Goal: Use online tool/utility: Use online tool/utility

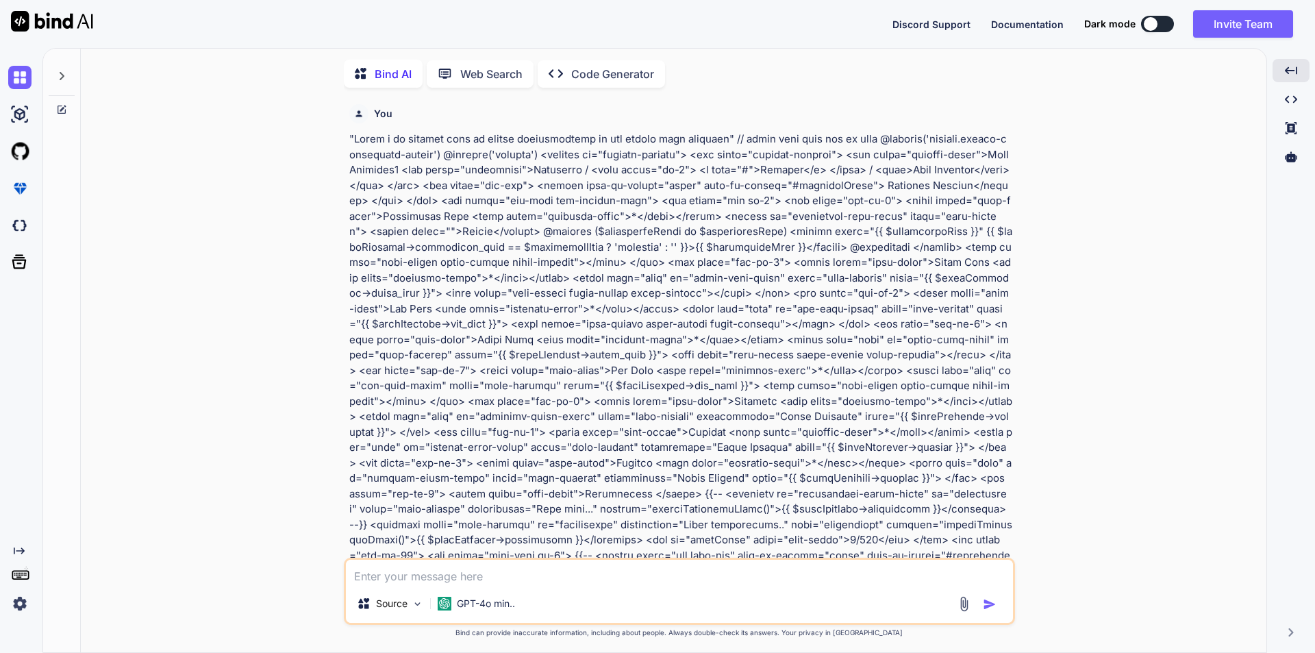
scroll to position [6854, 0]
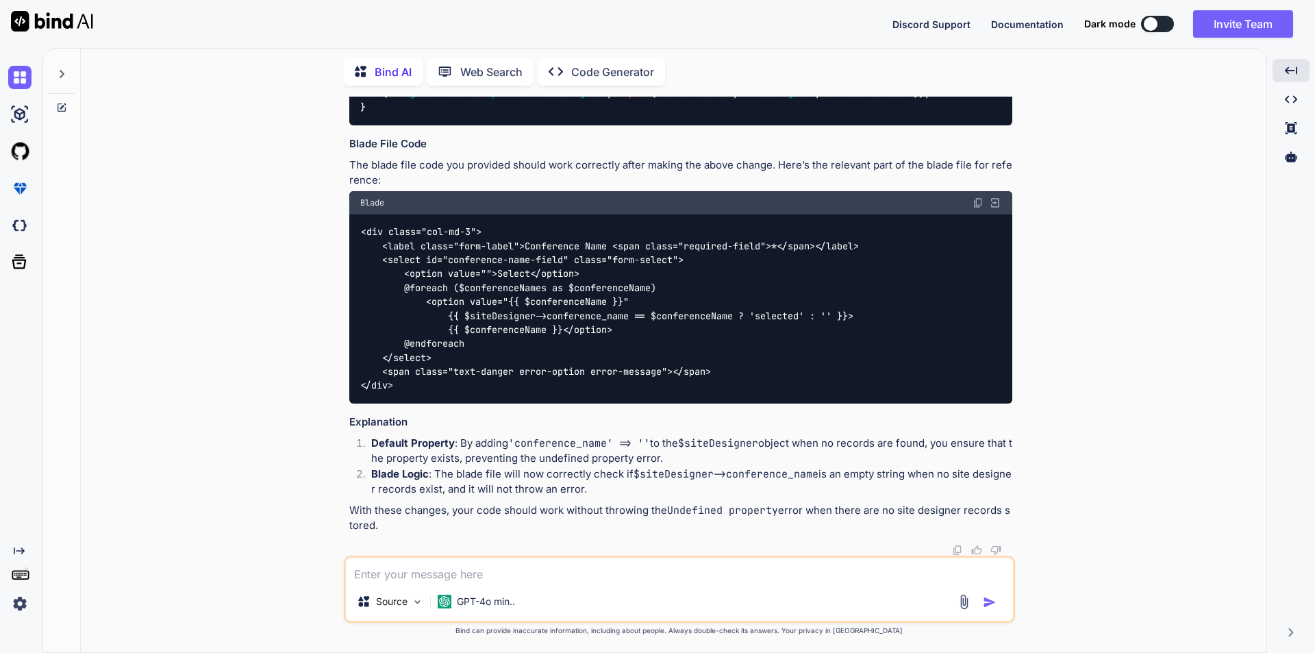
drag, startPoint x: 480, startPoint y: 579, endPoint x: 491, endPoint y: 523, distance: 56.7
click at [480, 578] on textarea at bounding box center [679, 570] width 667 height 25
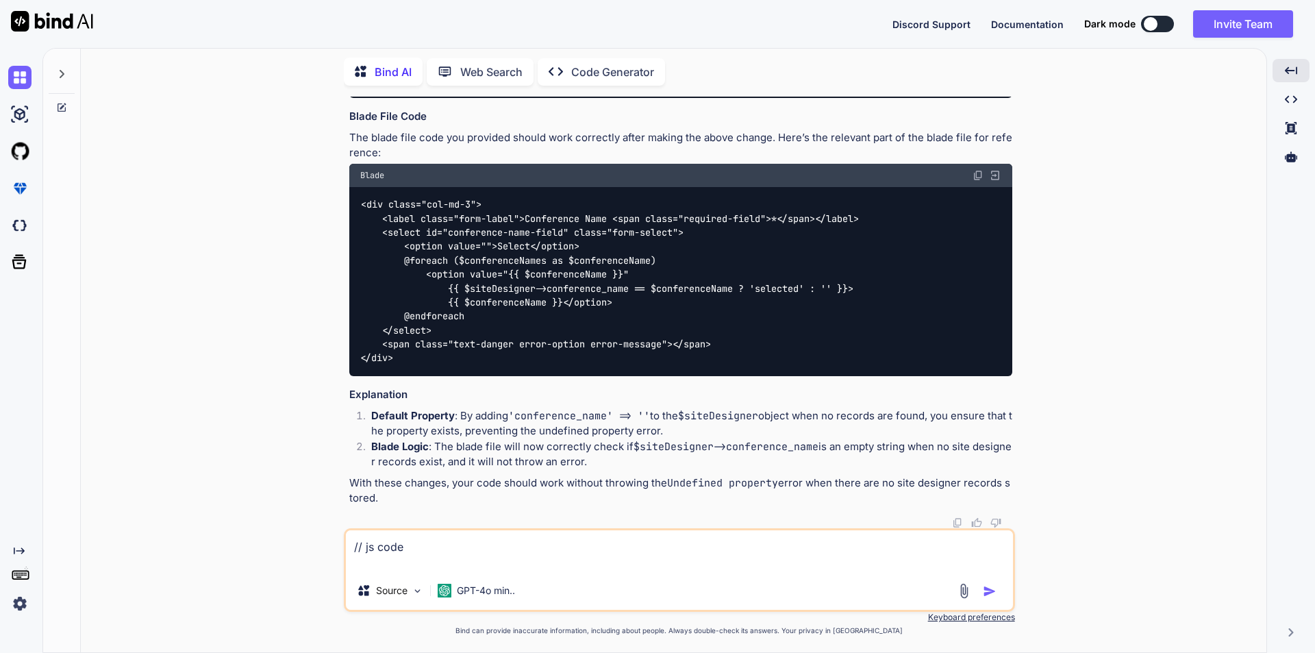
paste textarea "function populatePreviewModal(data) { // Format dates var date1 = new Date(data…"
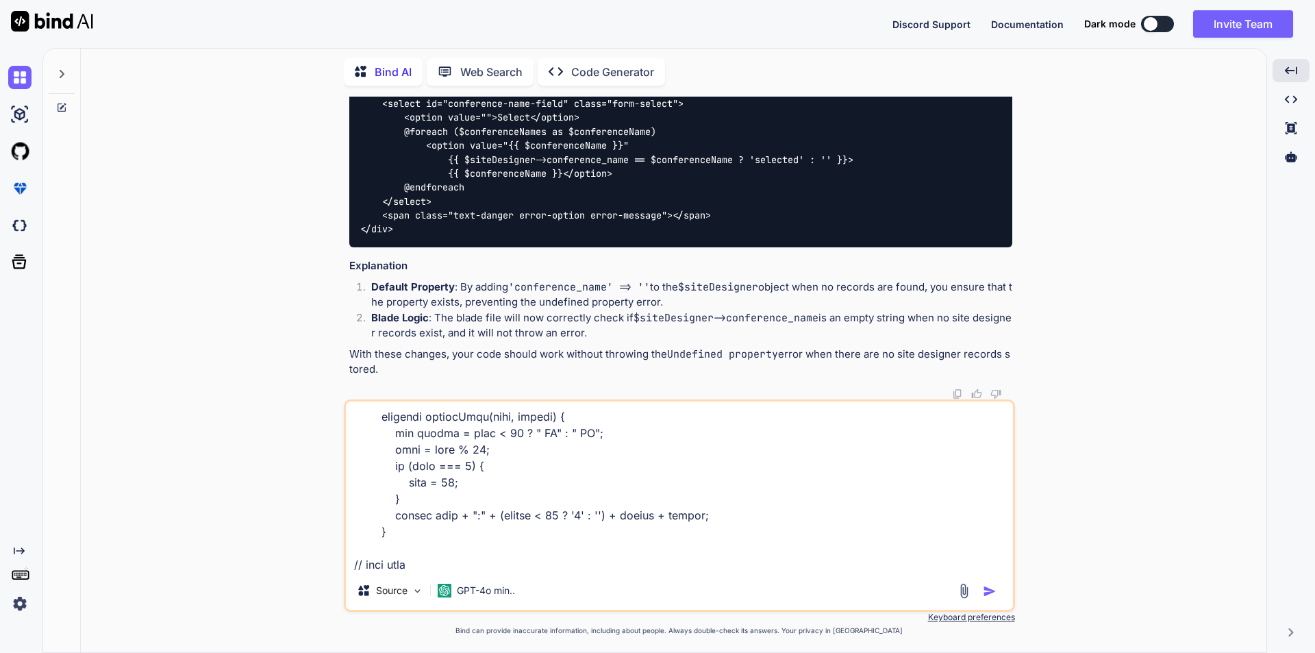
scroll to position [973, 0]
click at [411, 568] on textarea at bounding box center [679, 486] width 667 height 170
paste textarea "<div class="date" id="template-start-date-end-date"></div> <div class="time" id…"
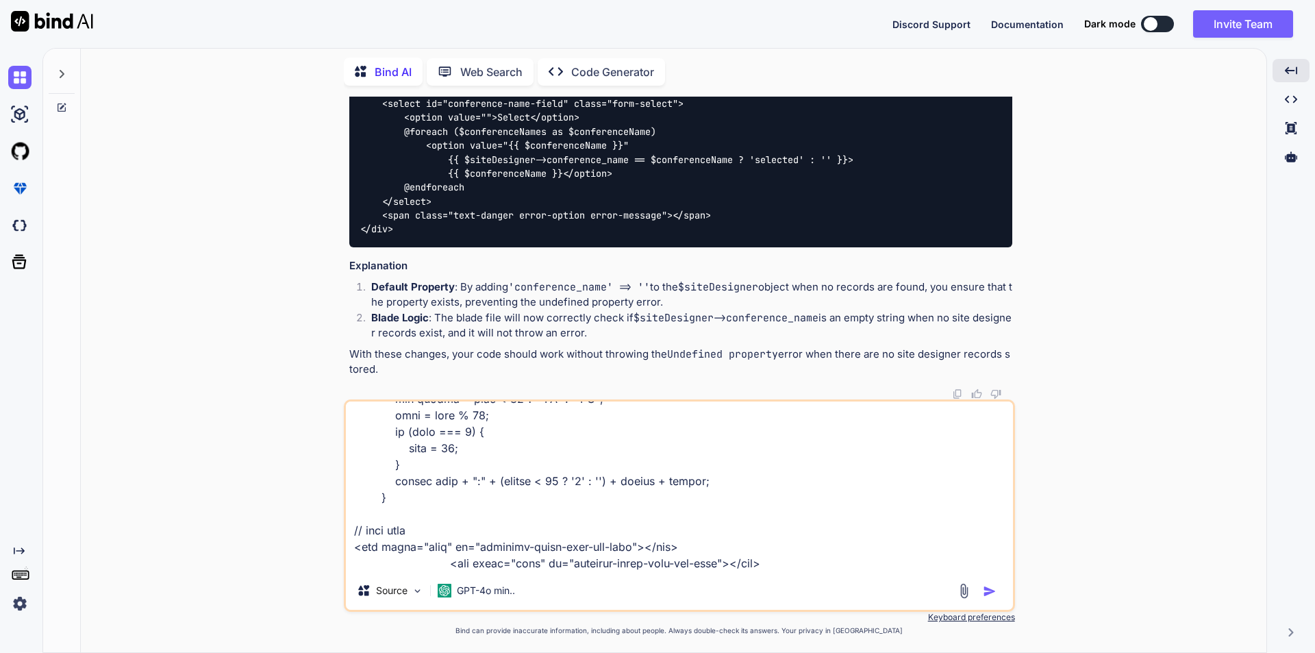
scroll to position [1021, 0]
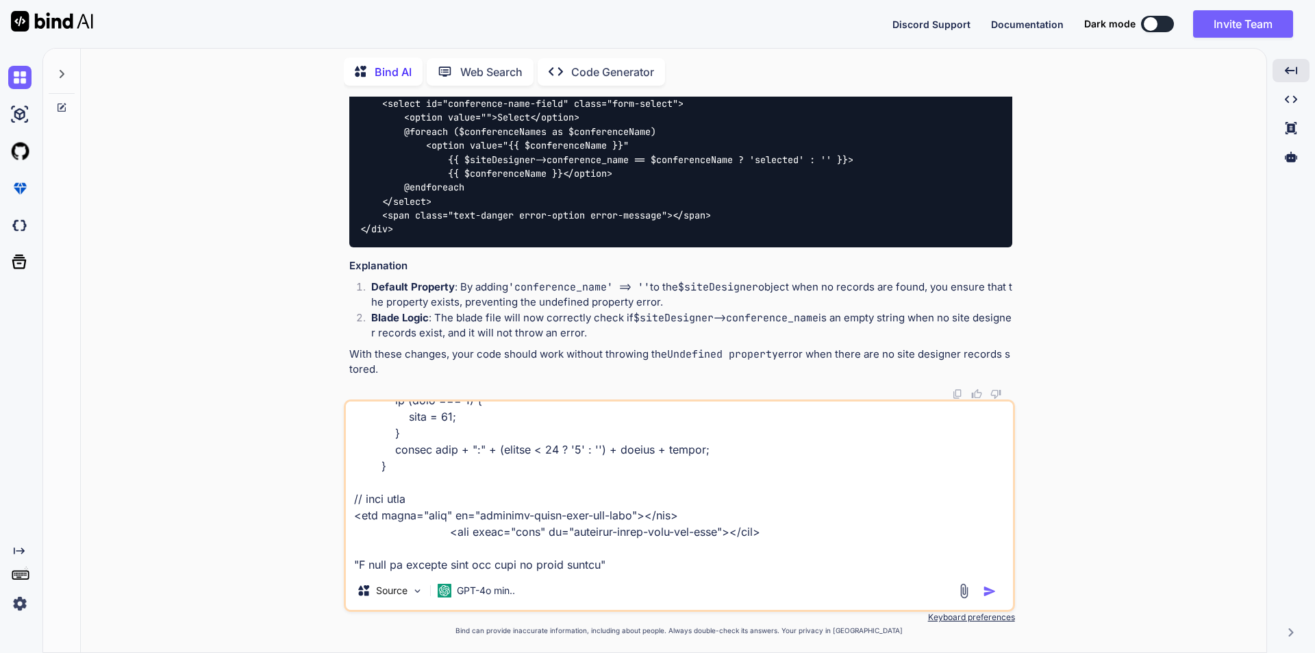
click at [632, 570] on textarea at bounding box center [679, 486] width 667 height 170
paste textarea "[DATE] - [DATE]"
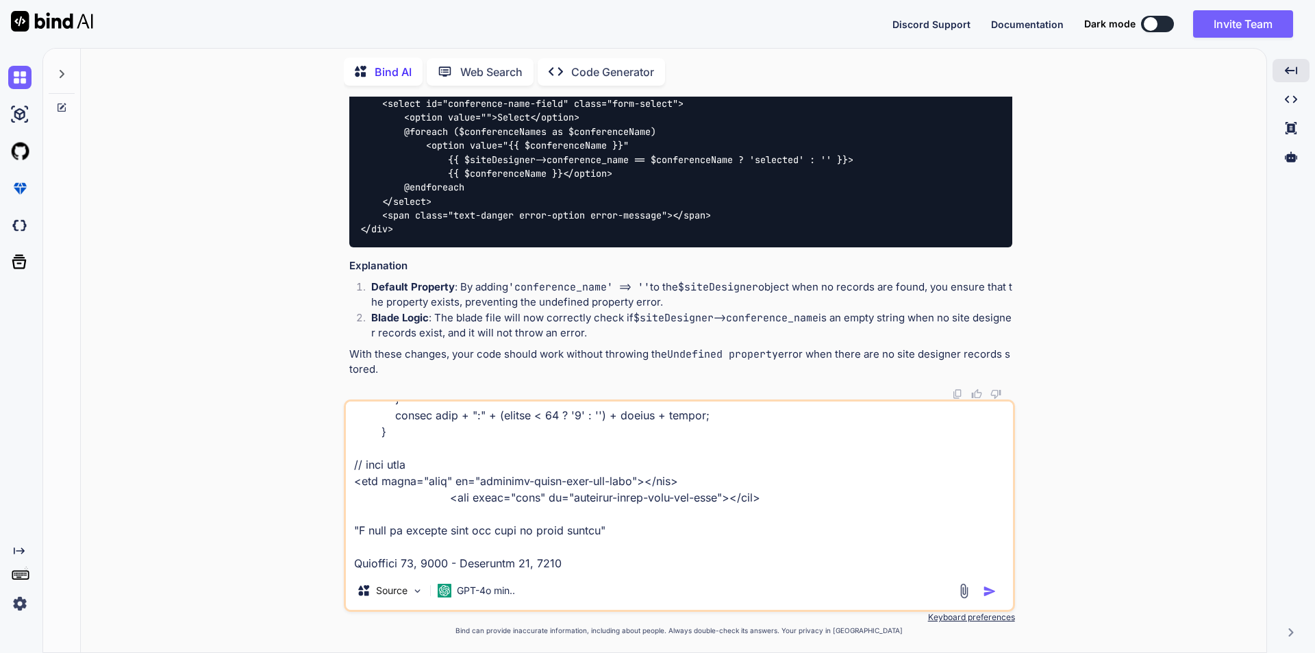
scroll to position [1072, 0]
paste textarea "4:30 PM - 5:31 PM"
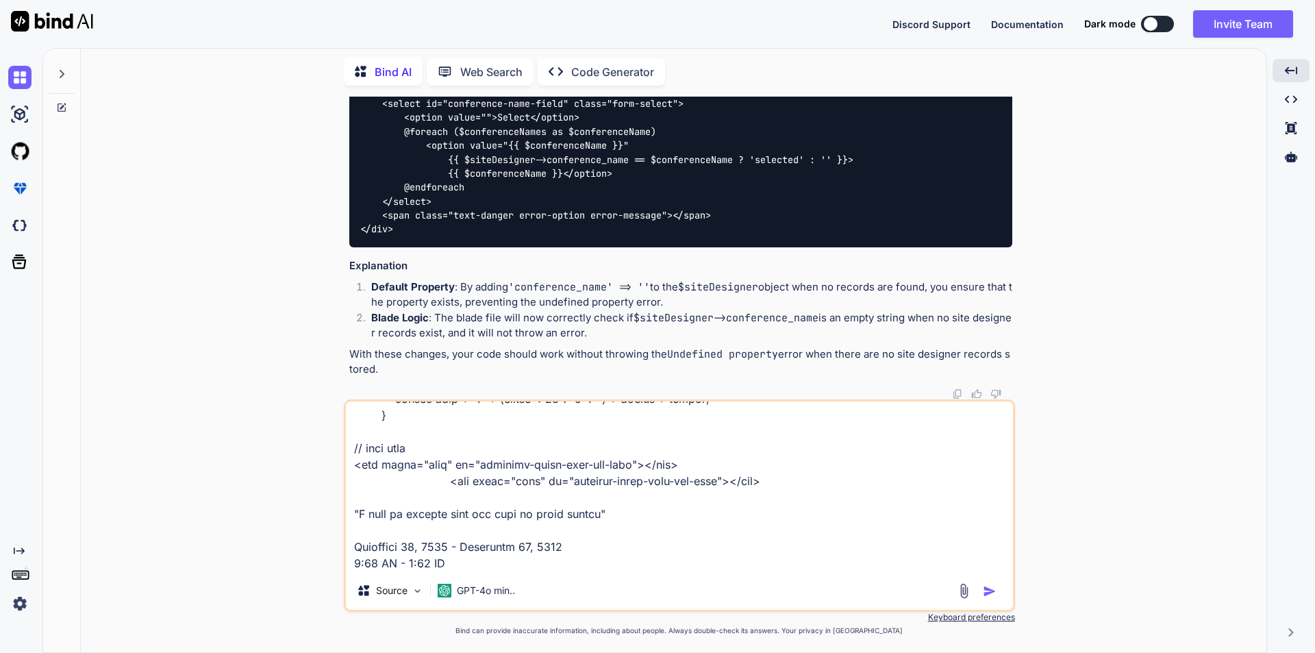
type textarea "// js code function populatePreviewModal(data) { // Format dates var date1 = ne…"
click at [985, 593] on img "button" at bounding box center [990, 591] width 14 height 14
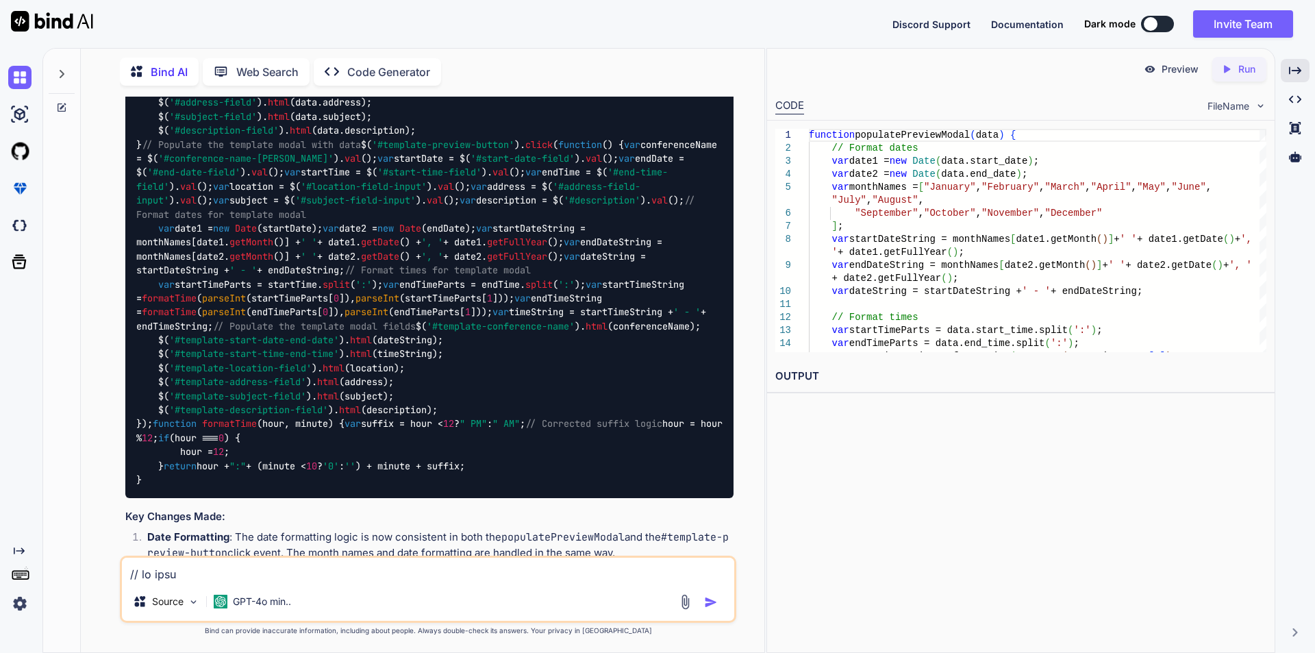
scroll to position [8021, 0]
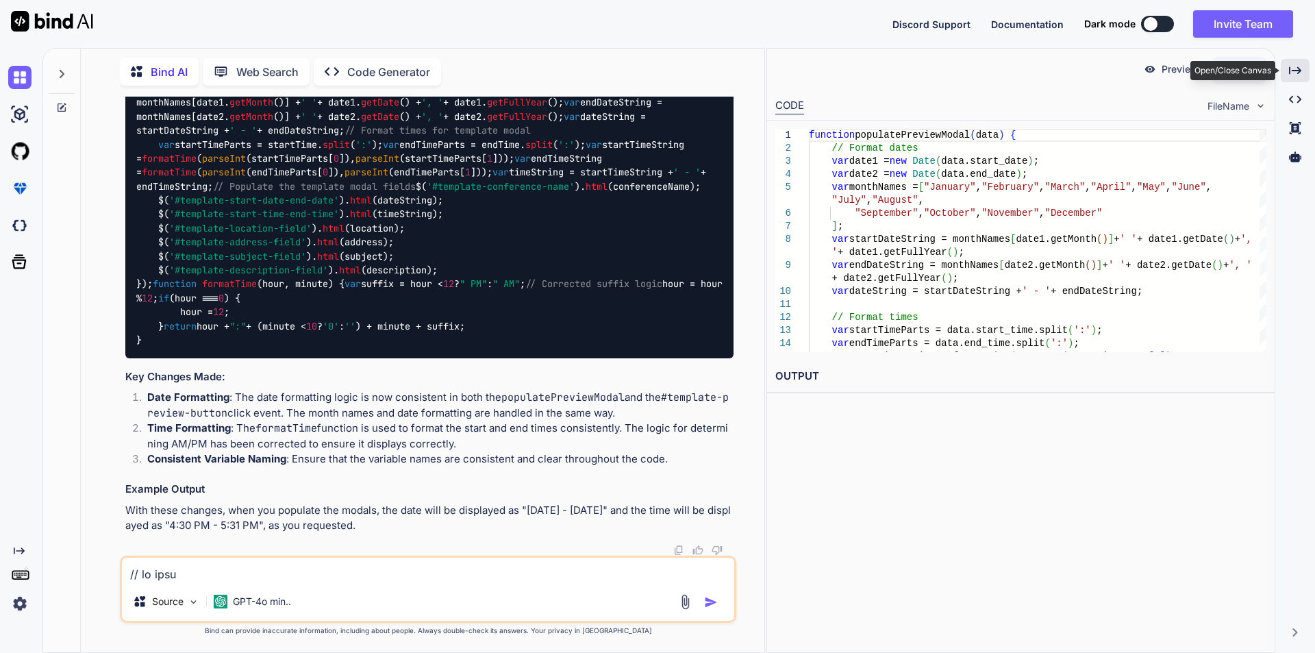
click at [1301, 66] on icon "Created with Pixso." at bounding box center [1295, 70] width 12 height 12
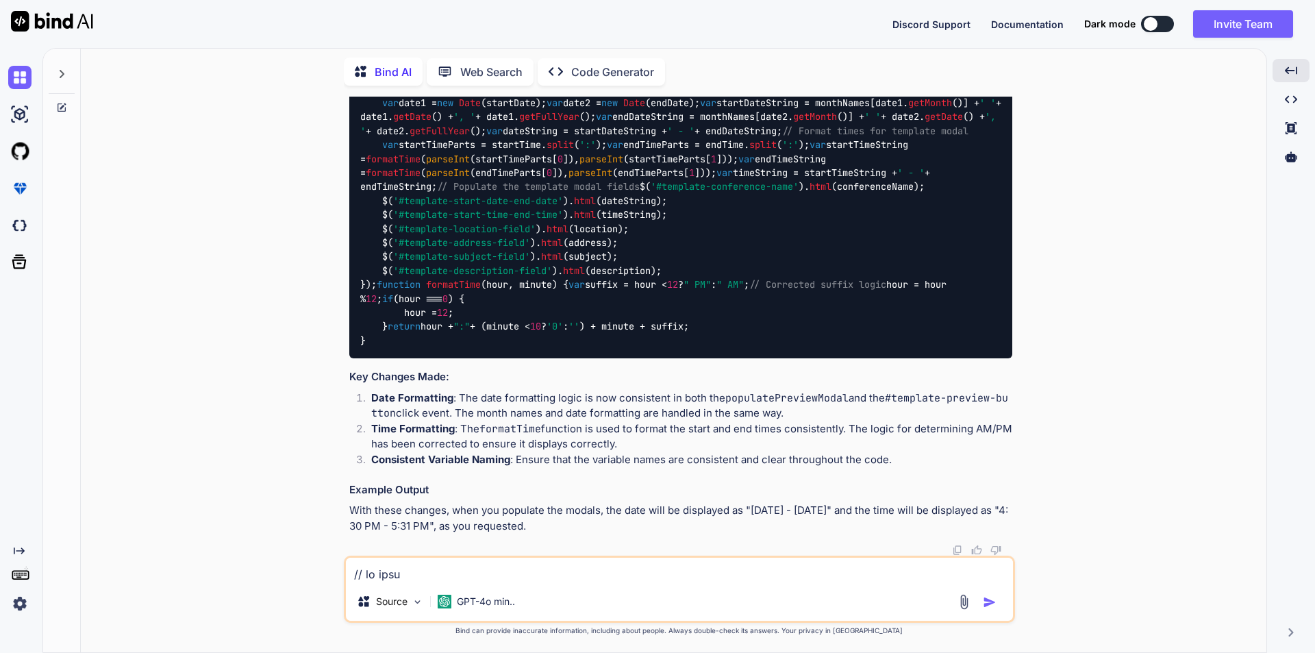
scroll to position [8251, 0]
drag, startPoint x: 711, startPoint y: 414, endPoint x: 386, endPoint y: 269, distance: 356.4
click at [386, 269] on div "function populatePreviewModal ( data ) { // Format dates var date1 = new Date (…" at bounding box center [680, 75] width 663 height 567
click at [710, 353] on div "function populatePreviewModal ( data ) { // Format dates var date1 = new Date (…" at bounding box center [680, 75] width 663 height 567
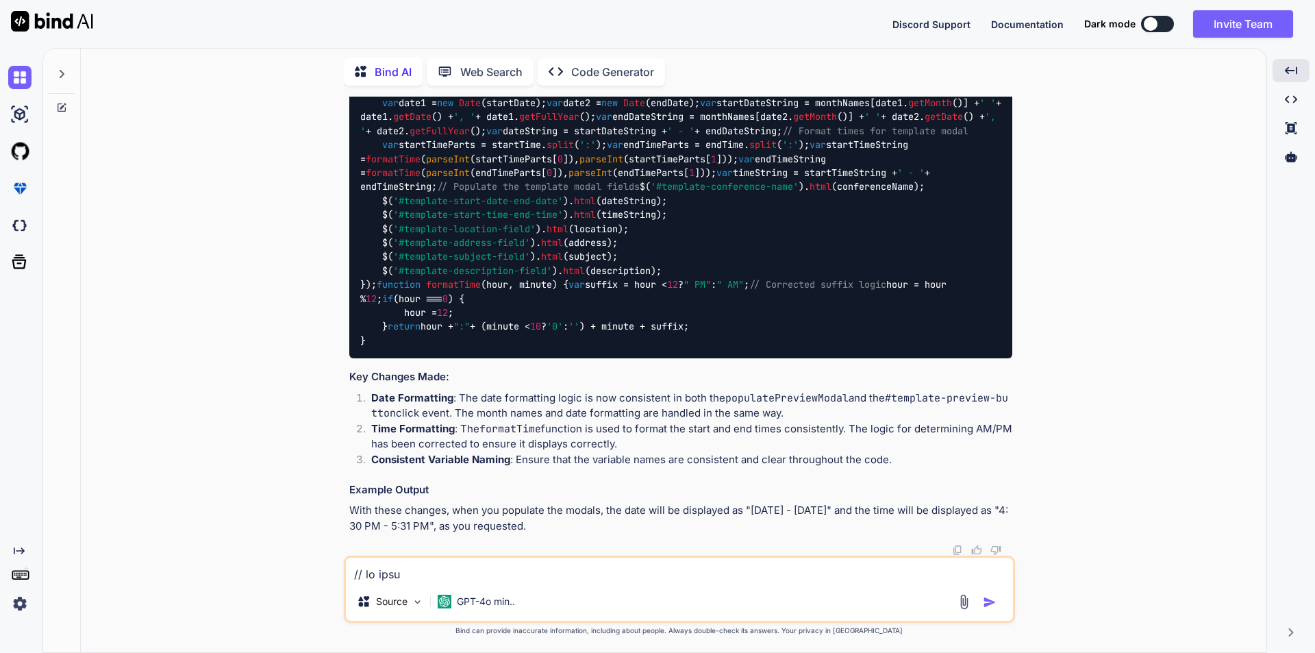
drag, startPoint x: 703, startPoint y: 348, endPoint x: 384, endPoint y: 197, distance: 353.1
click at [384, 197] on div "function populatePreviewModal ( data ) { // Format dates var date1 = new Date (…" at bounding box center [680, 75] width 663 height 567
copy code "var date1 = new Date (startDate); var date2 = new Date (endDate); var startDate…"
click at [734, 295] on div "function populatePreviewModal ( data ) { // Format dates var date1 = new Date (…" at bounding box center [680, 75] width 663 height 567
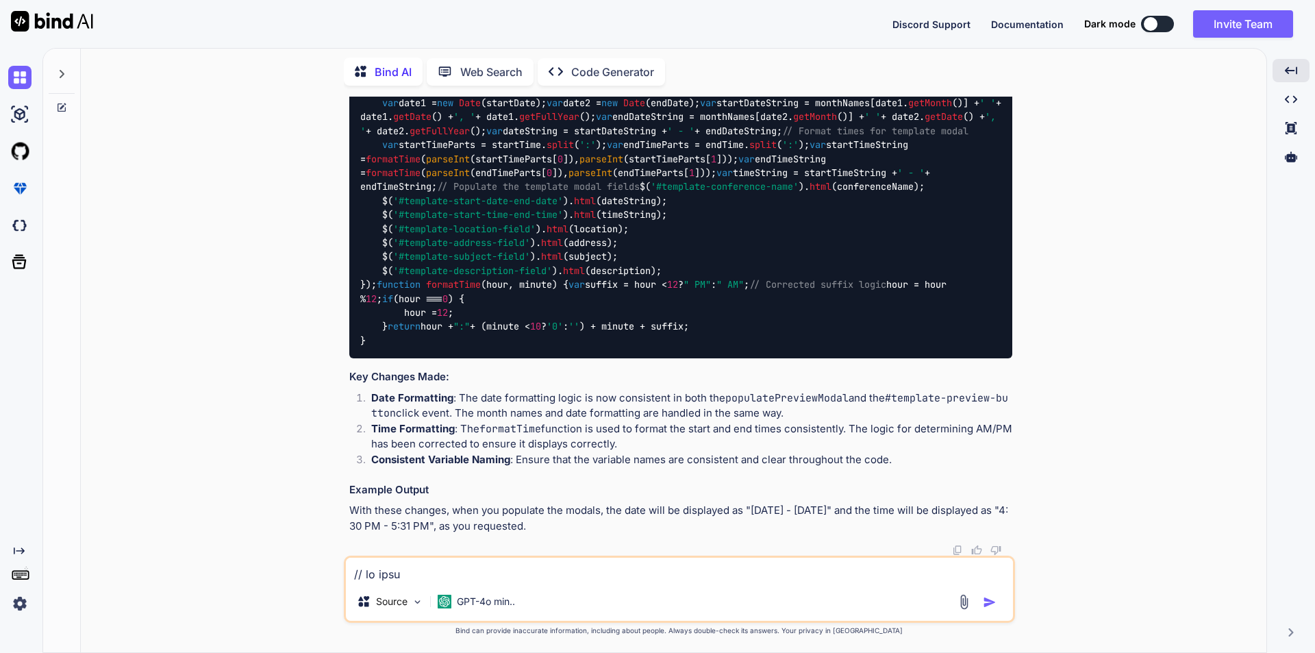
scroll to position [8593, 0]
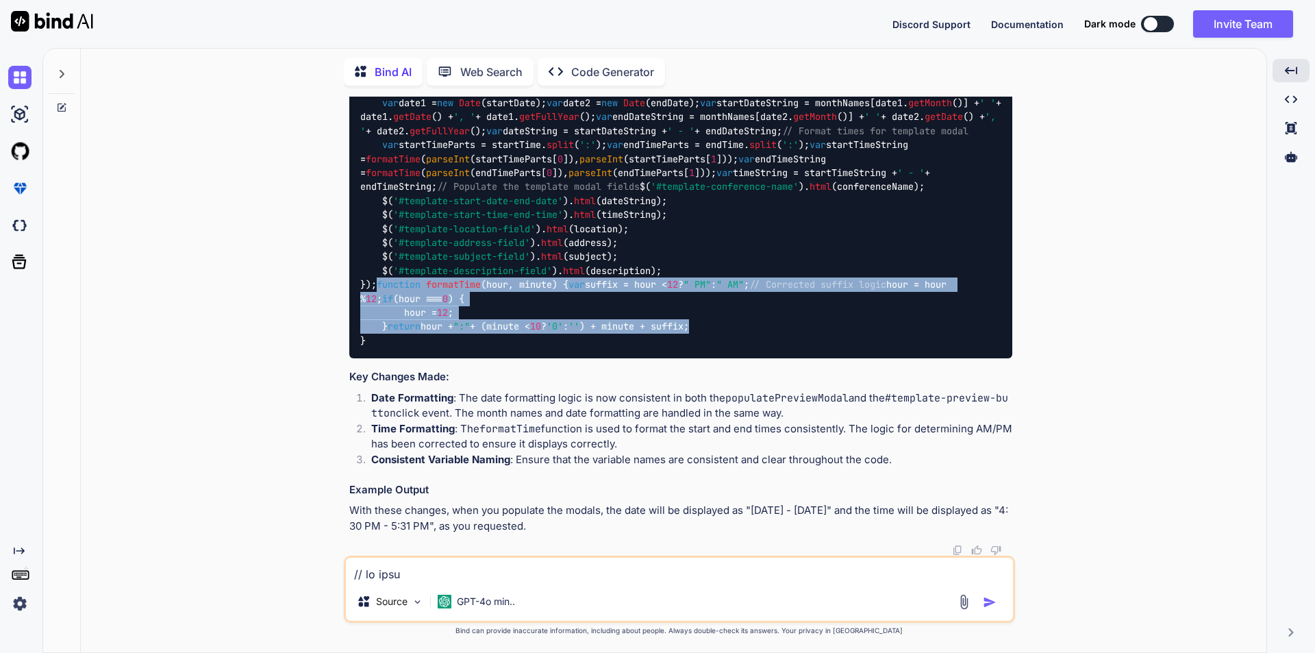
drag, startPoint x: 738, startPoint y: 325, endPoint x: 360, endPoint y: 245, distance: 386.6
click at [360, 245] on div "function populatePreviewModal ( data ) { // Format dates var date1 = new Date (…" at bounding box center [680, 75] width 663 height 567
copy code "function formatTime ( hour, minute ) { var suffix = hour < 12 ? " PM" : " AM" ;…"
